Goal: Information Seeking & Learning: Learn about a topic

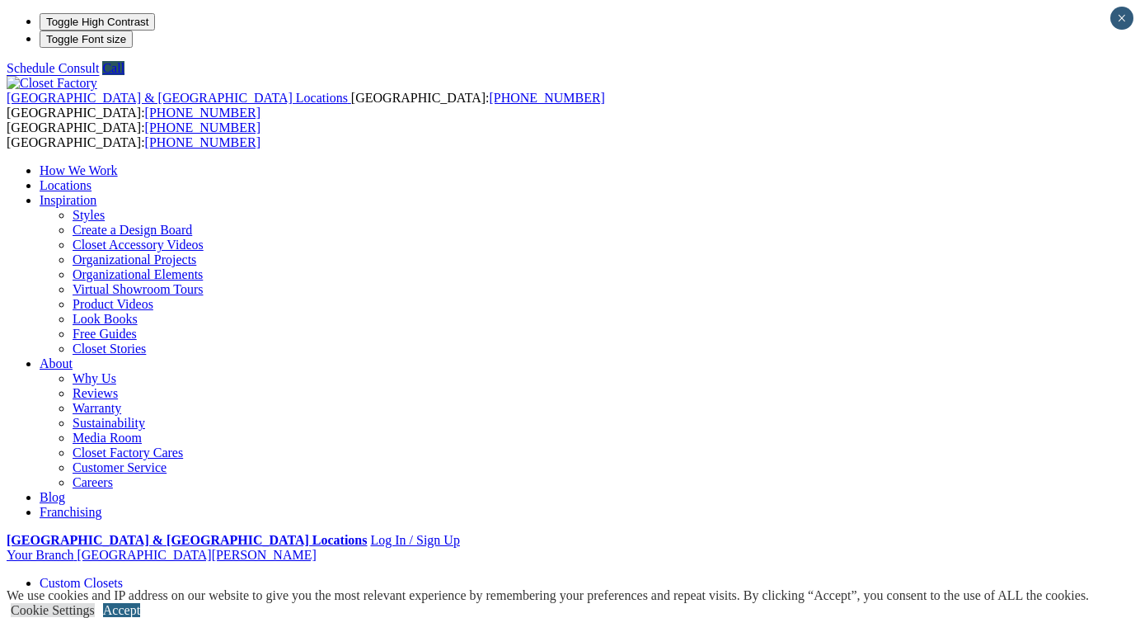
click at [140, 603] on link "Accept" at bounding box center [121, 610] width 37 height 14
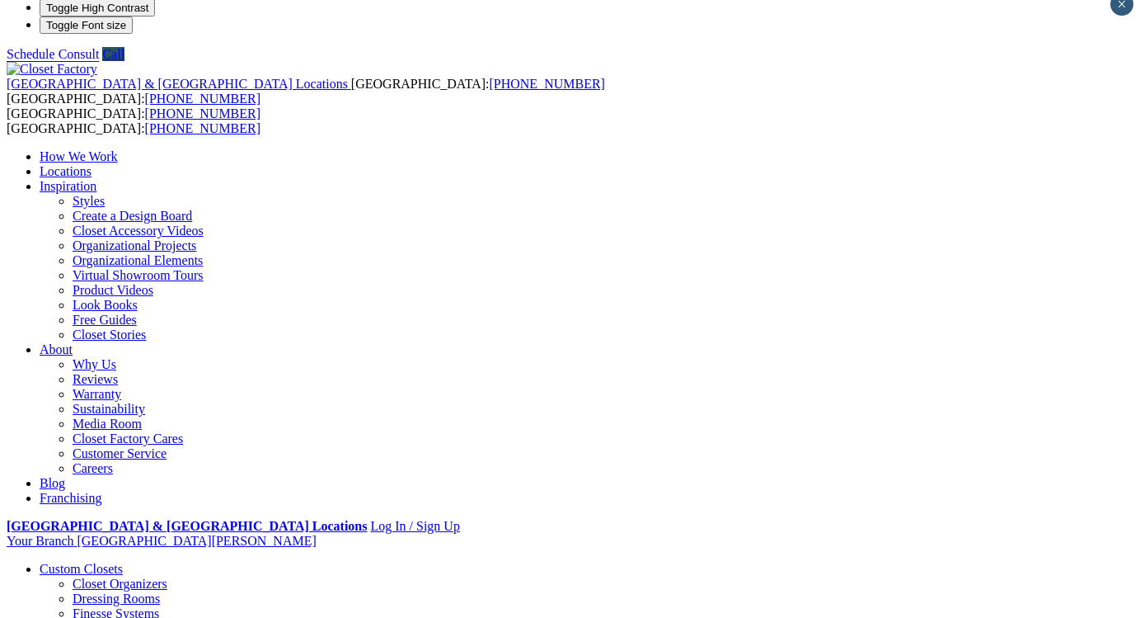
scroll to position [20, 0]
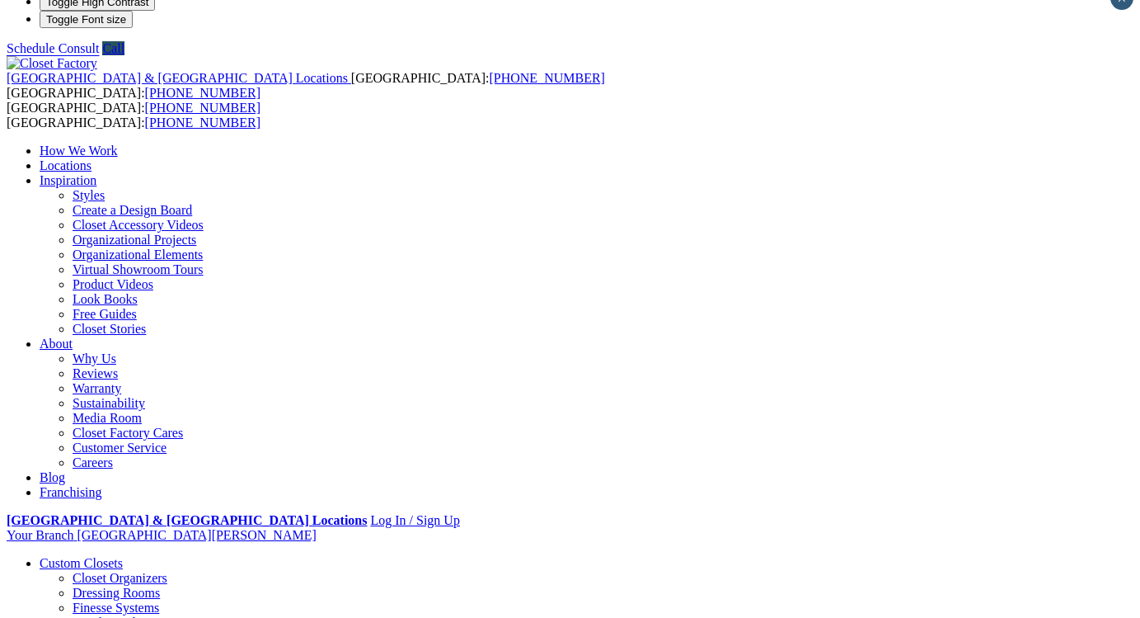
click at [97, 556] on link "Custom Closets" at bounding box center [81, 563] width 83 height 14
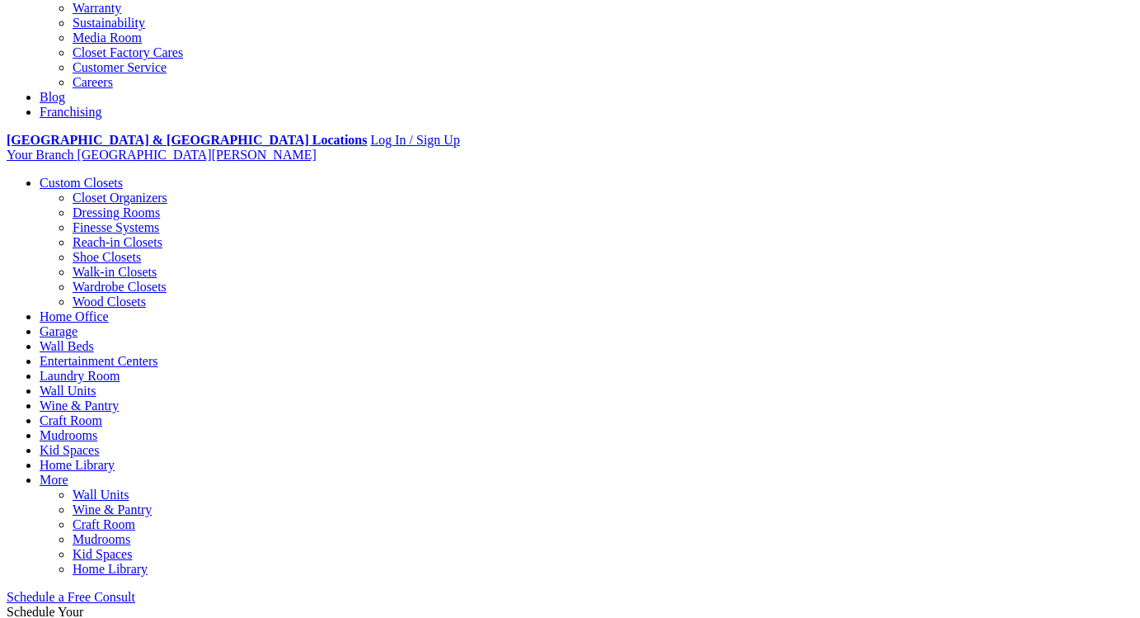
scroll to position [408, 0]
